Goal: Task Accomplishment & Management: Use online tool/utility

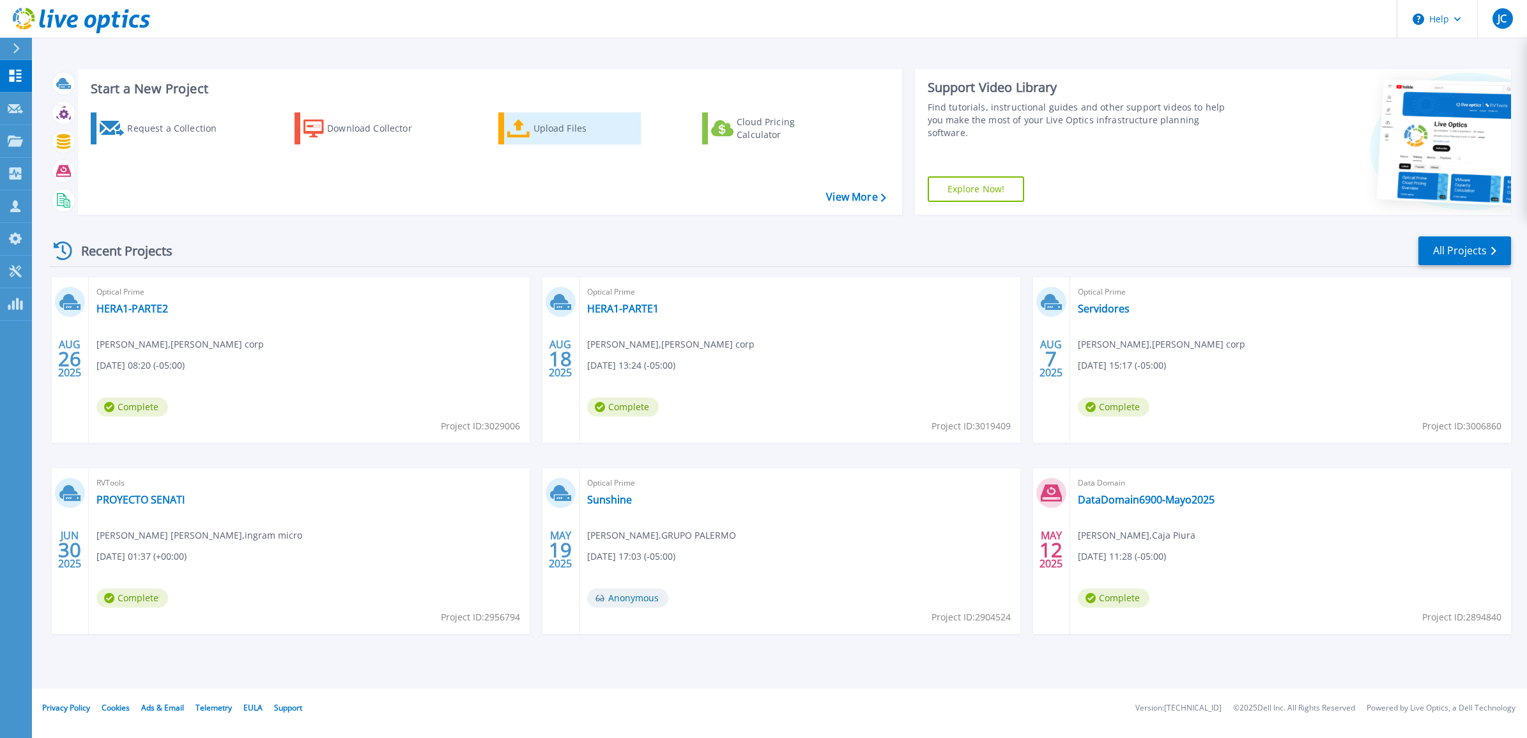
click at [559, 131] on div "Upload Files" at bounding box center [585, 129] width 102 height 26
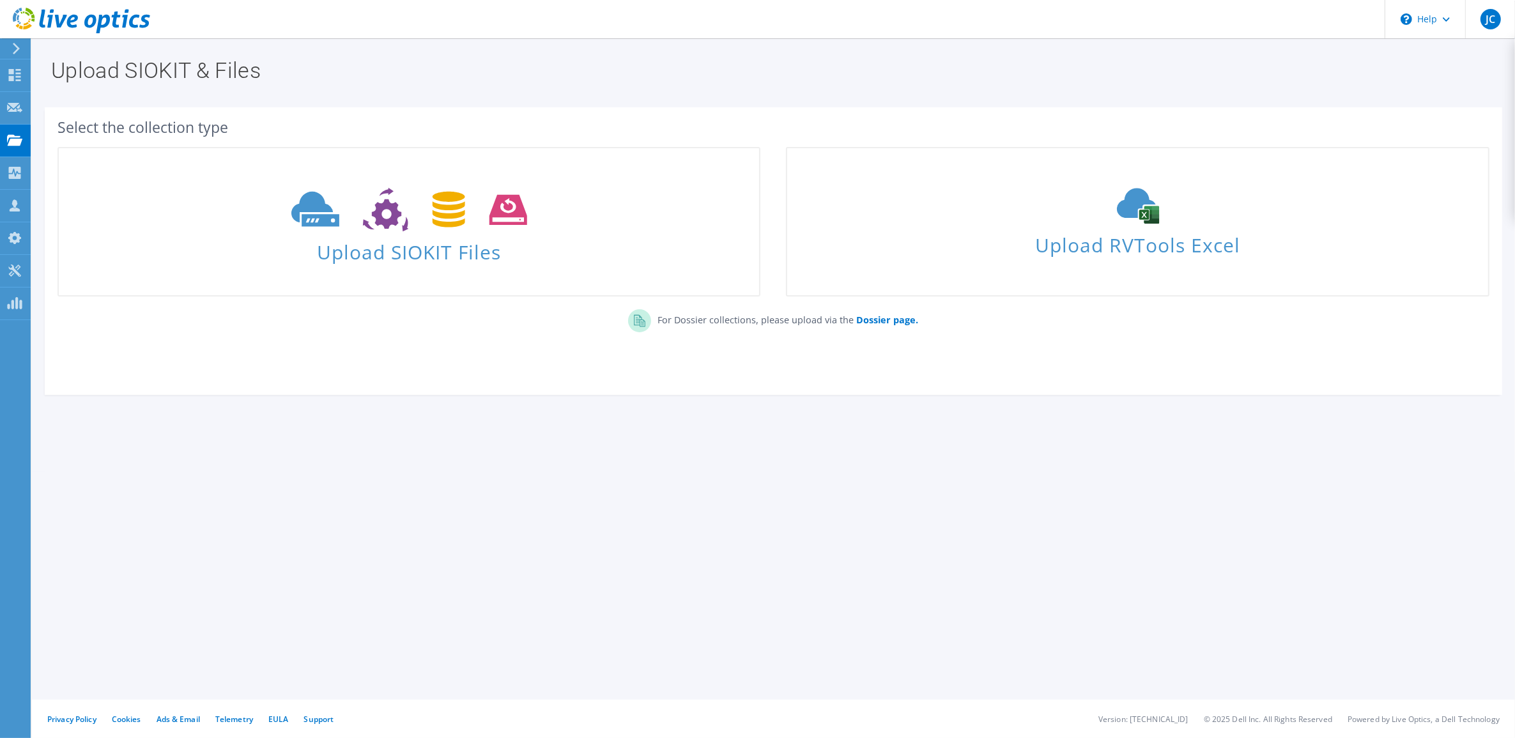
click at [681, 445] on section "Upload SIOKIT & Files Select the collection type Upload SIOKIT Files" at bounding box center [773, 254] width 1483 height 433
click at [460, 518] on div "Upload SIOKIT & Files Select the collection type Upload SIOKIT Files Dossier pa…" at bounding box center [773, 388] width 1483 height 700
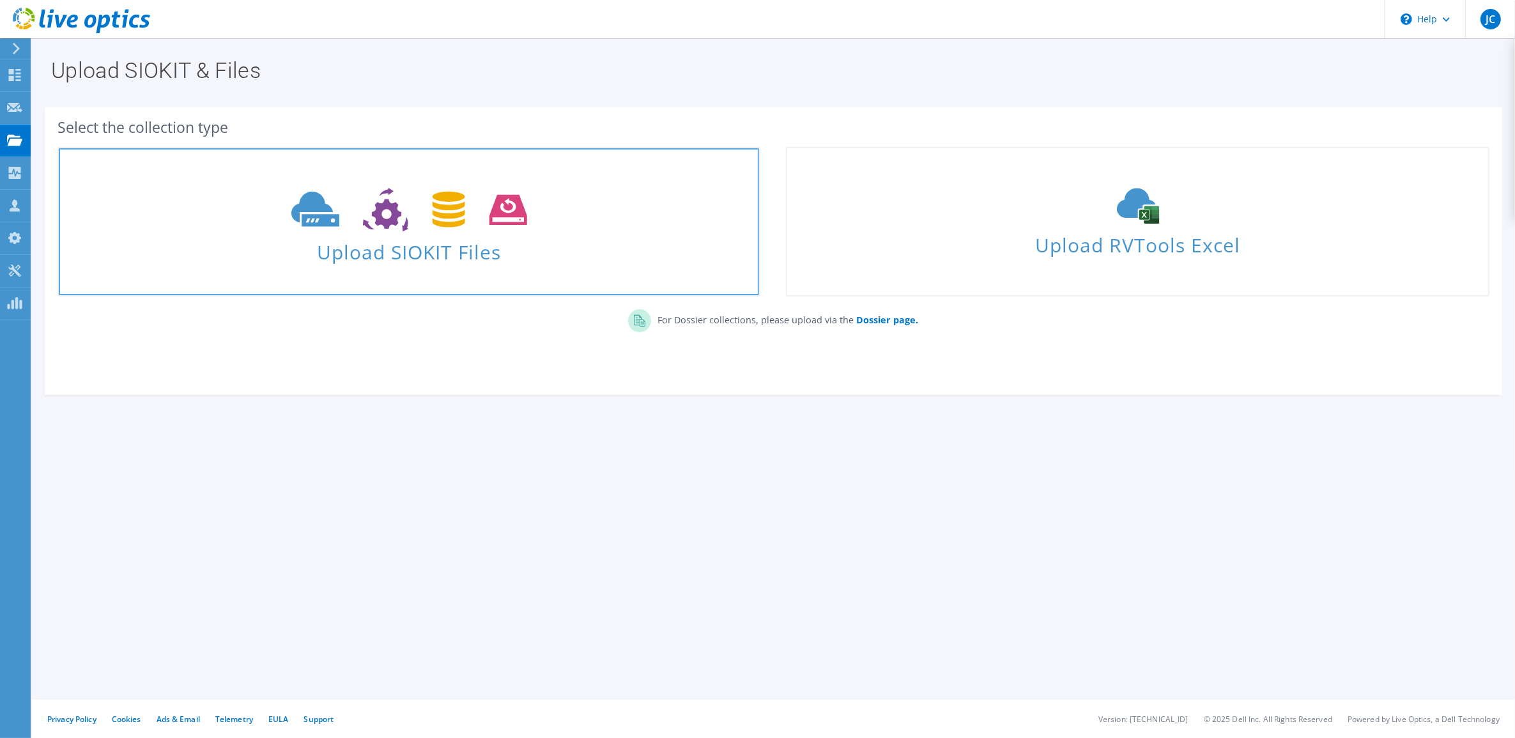
click at [404, 241] on span "Upload SIOKIT Files" at bounding box center [409, 248] width 700 height 27
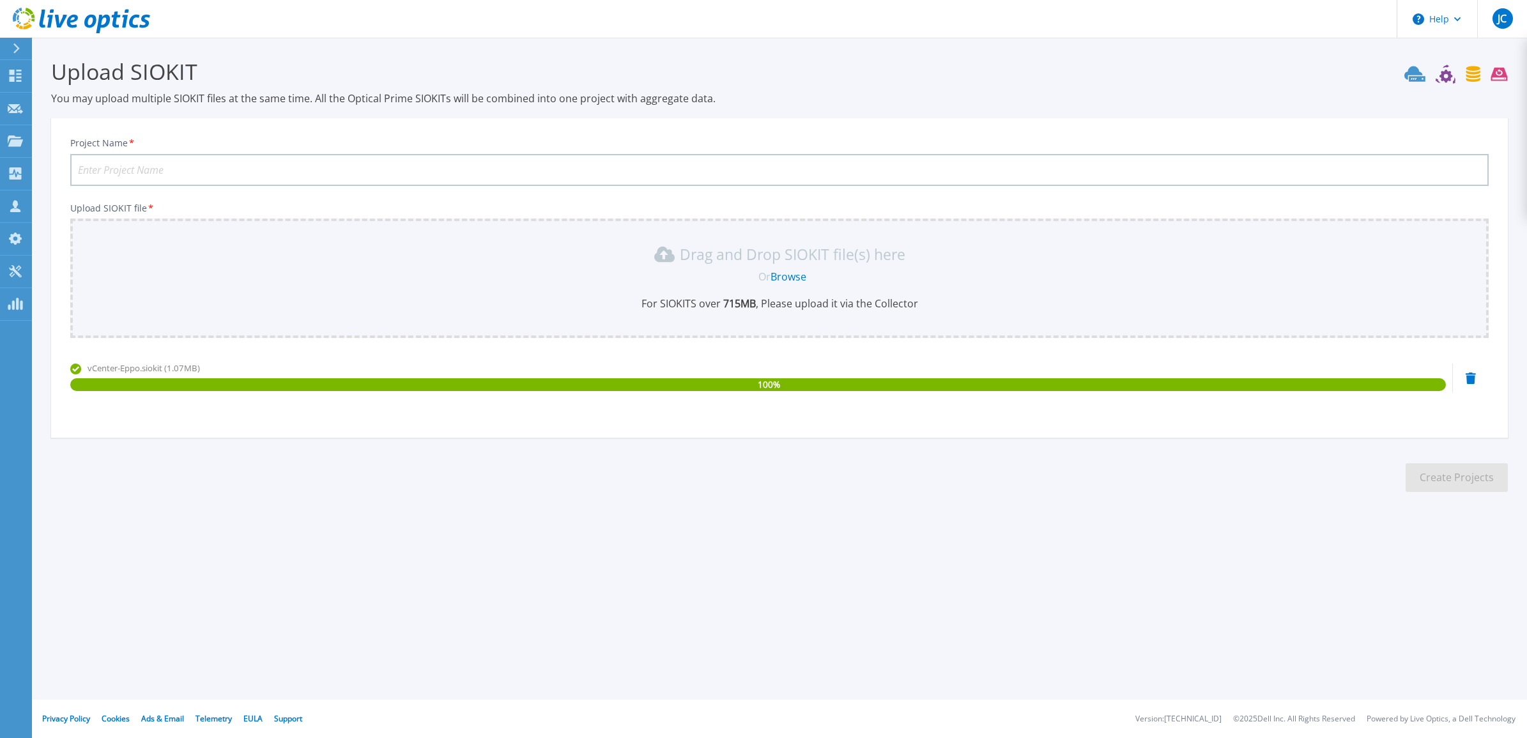
click at [141, 168] on input "Project Name *" at bounding box center [779, 170] width 1419 height 32
type input "e"
type input "EPPO"
drag, startPoint x: 436, startPoint y: 475, endPoint x: 399, endPoint y: 468, distance: 37.1
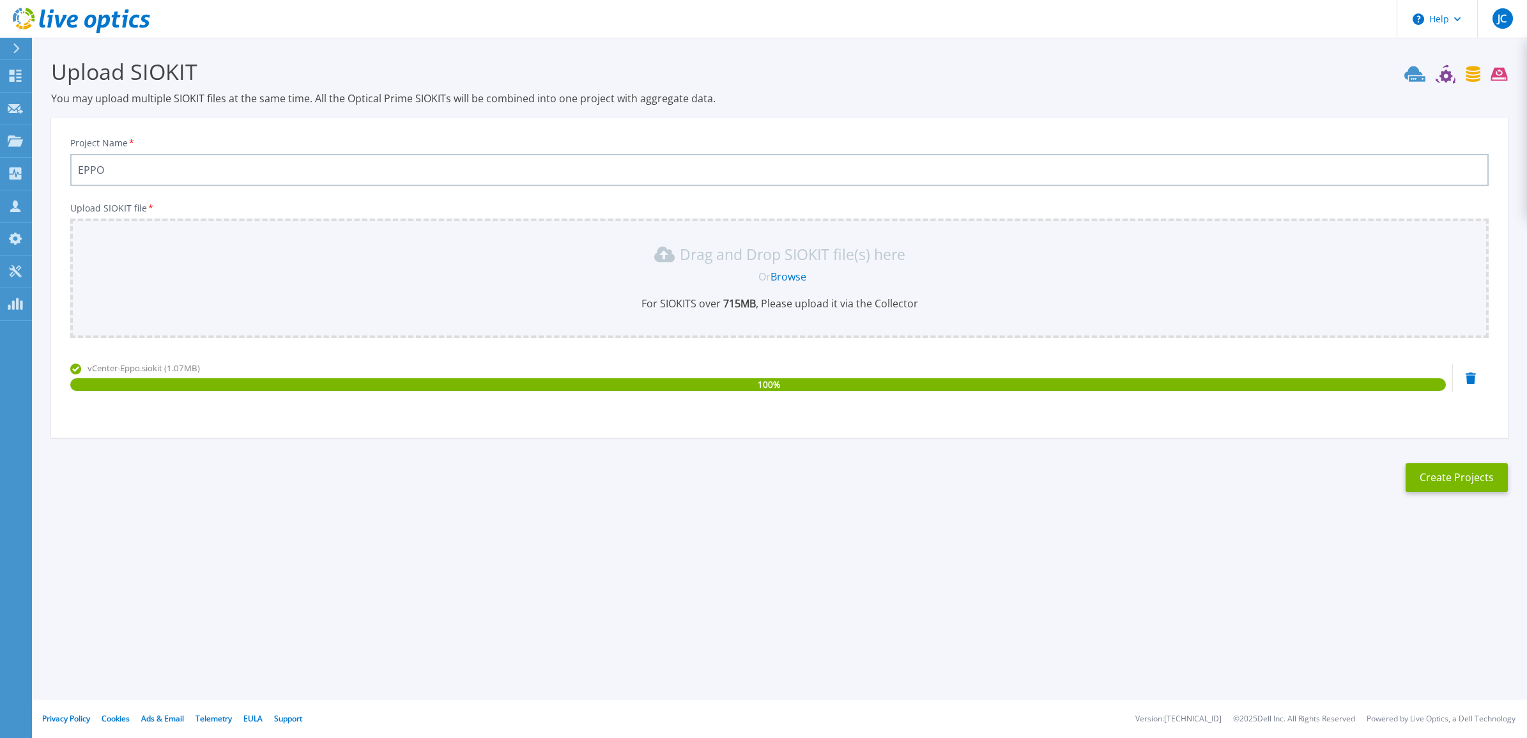
click at [435, 475] on section "Upload SIOKIT You may upload multiple SIOKIT files at the same time. All the Op…" at bounding box center [779, 279] width 1495 height 483
click at [1444, 473] on button "Create Projects" at bounding box center [1457, 477] width 102 height 29
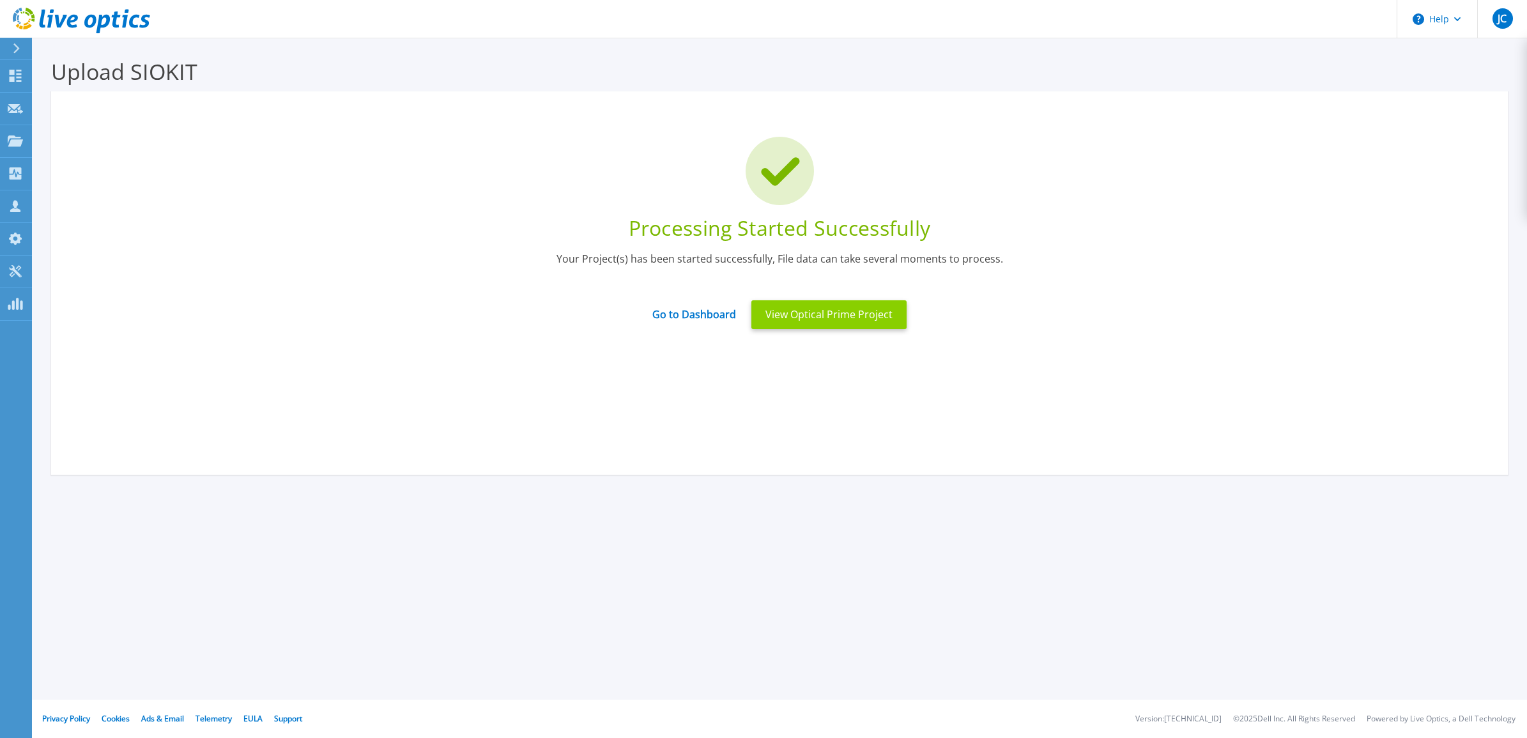
click at [787, 316] on button "View Optical Prime Project" at bounding box center [829, 314] width 155 height 29
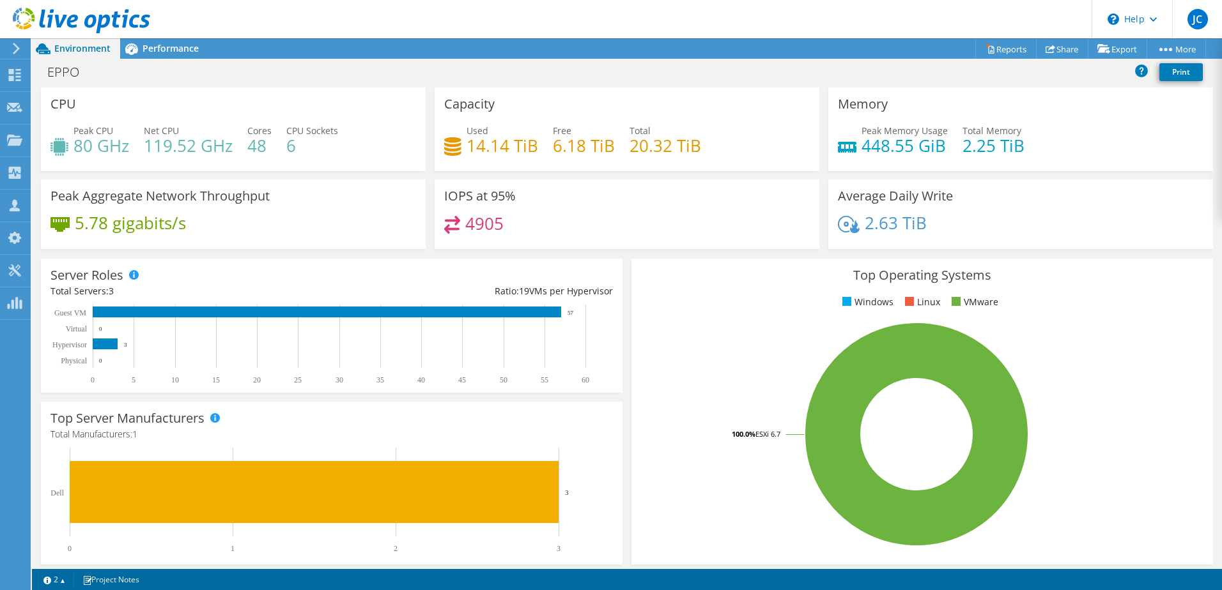
click at [359, 210] on div "Peak Aggregate Network Throughput 5.78 gigabits/s" at bounding box center [233, 215] width 385 height 70
click at [417, 222] on div "Peak Aggregate Network Throughput 5.78 gigabits/s" at bounding box center [233, 215] width 385 height 70
click at [424, 227] on div "Peak Aggregate Network Throughput 5.78 gigabits/s" at bounding box center [233, 215] width 394 height 70
click at [589, 317] on rect at bounding box center [328, 345] width 557 height 80
click at [621, 205] on div "IOPS at 95% 4905" at bounding box center [627, 215] width 385 height 70
